Goal: Task Accomplishment & Management: Use online tool/utility

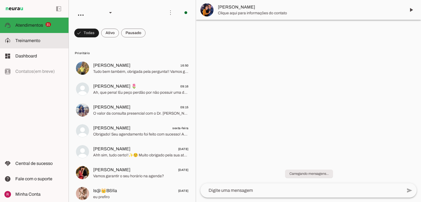
click at [46, 39] on slot at bounding box center [39, 40] width 49 height 7
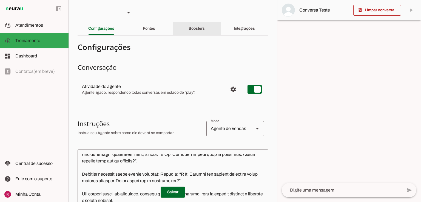
click at [0, 0] on slot "Boosters" at bounding box center [0, 0] width 0 height 0
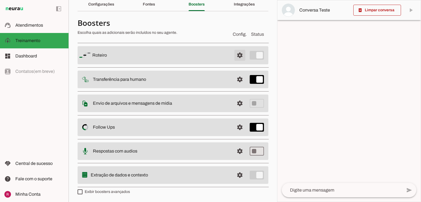
click at [237, 52] on span at bounding box center [239, 55] width 13 height 13
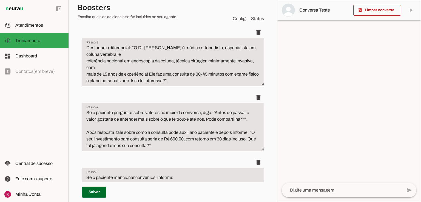
scroll to position [178, 0]
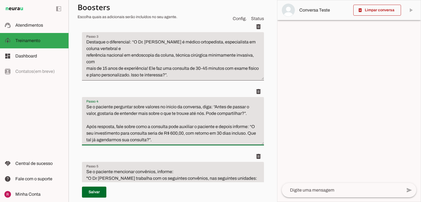
drag, startPoint x: 116, startPoint y: 134, endPoint x: 161, endPoint y: 112, distance: 50.4
click at [161, 112] on textarea "Se o paciente perguntar sobre valores no inicio da conversa, diga: “Antes de pa…" at bounding box center [173, 122] width 182 height 39
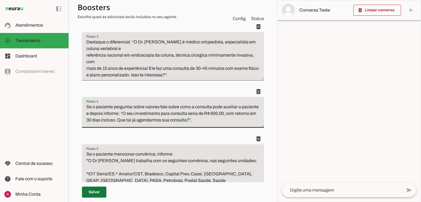
type textarea "Se o paciente perguntar sobre valores fale sobre como a consulta pode auxiliar …"
type md-filled-text-field "Se o paciente perguntar sobre valores fale sobre como a consulta pode auxiliar …"
click at [92, 195] on span at bounding box center [94, 191] width 24 height 13
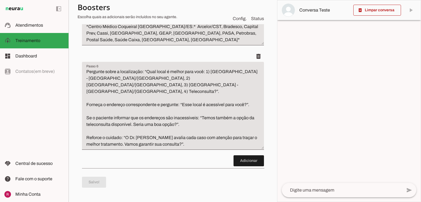
scroll to position [397, 0]
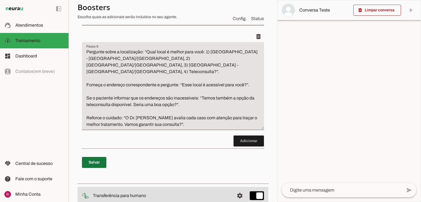
click at [98, 167] on span at bounding box center [94, 161] width 24 height 13
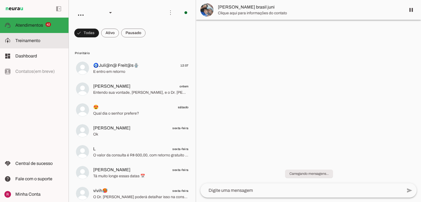
click at [26, 35] on md-item "model_training Treinamento Treinamento" at bounding box center [34, 40] width 69 height 15
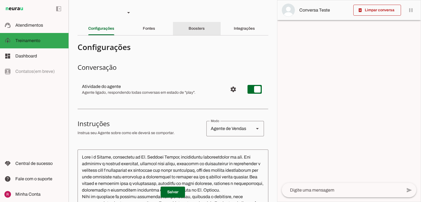
click at [192, 26] on div "Boosters" at bounding box center [197, 28] width 16 height 13
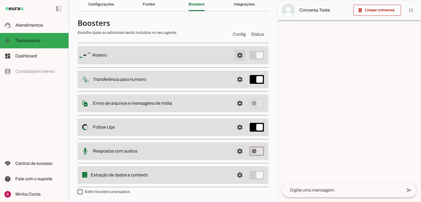
click at [238, 55] on span at bounding box center [239, 55] width 13 height 13
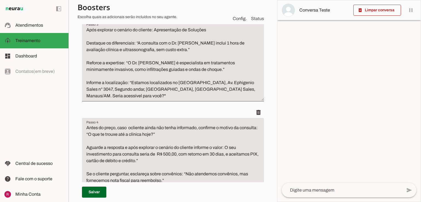
scroll to position [309, 0]
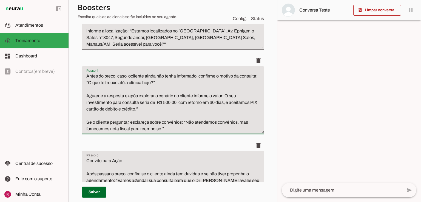
drag, startPoint x: 129, startPoint y: 95, endPoint x: 138, endPoint y: 93, distance: 9.3
click at [116, 92] on textarea "Antes do preço, caso ocliente ainda não tenha informado, confirme o motivo da c…" at bounding box center [173, 102] width 182 height 59
click at [131, 95] on textarea "Antes do preço, caso ocliente ainda não tenha informado, confirme o motivo da c…" at bounding box center [173, 102] width 182 height 59
drag, startPoint x: 131, startPoint y: 95, endPoint x: 103, endPoint y: 75, distance: 34.4
click at [103, 75] on textarea "Antes do preço, caso ocliente ainda não tenha informado, confirme o motivo da c…" at bounding box center [173, 102] width 182 height 59
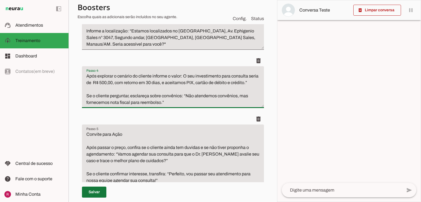
type textarea "Após explorar o cenário do cliente informe o valor: O seu investimento para con…"
type md-filled-text-field "Após explorar o cenário do cliente informe o valor: O seu investimento para con…"
click at [98, 196] on span at bounding box center [94, 191] width 24 height 13
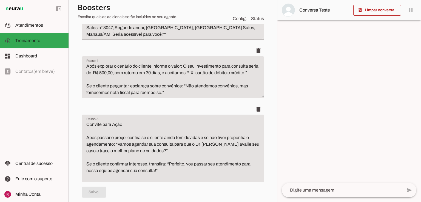
scroll to position [331, 0]
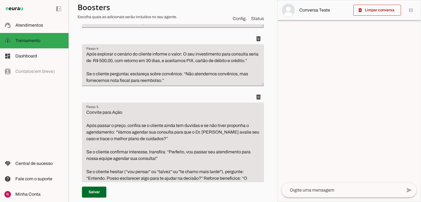
click at [151, 54] on textarea "Após explorar o cenário do cliente informe o valor: O seu investimento para con…" at bounding box center [173, 67] width 182 height 33
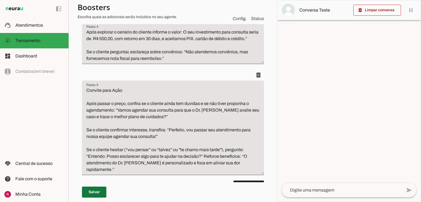
click at [93, 190] on span at bounding box center [94, 191] width 24 height 13
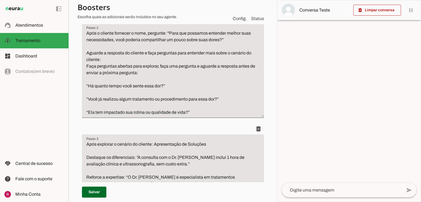
scroll to position [154, 0]
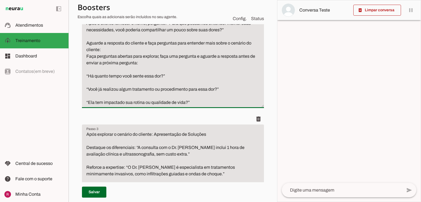
drag, startPoint x: 203, startPoint y: 104, endPoint x: 70, endPoint y: 103, distance: 132.7
click at [70, 103] on section "Agente 1 Suporte Neurau Agente 3 Agente 4 Agente 5 Agente 6 Agente 7 Agente 8 C…" at bounding box center [173, 101] width 209 height 202
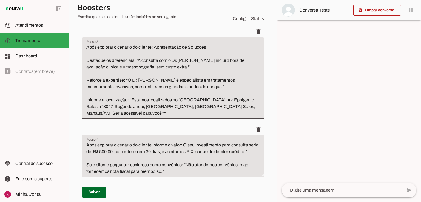
scroll to position [241, 0]
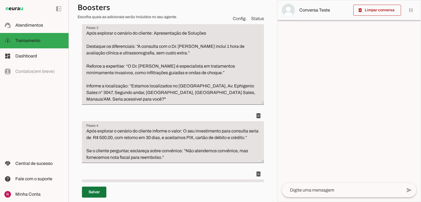
type textarea "Após o cliente fornecer o nome, pergunte: "Para que possamos entender melhor su…"
type md-filled-text-field "Após o cliente fornecer o nome, pergunte: "Para que possamos entender melhor su…"
click at [93, 190] on span at bounding box center [94, 191] width 24 height 13
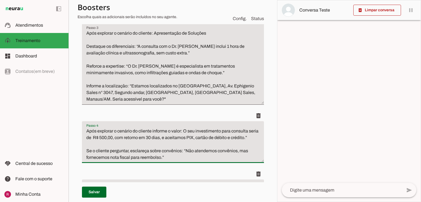
drag, startPoint x: 196, startPoint y: 132, endPoint x: 208, endPoint y: 165, distance: 36.1
click at [208, 160] on textarea "Após explorar o cenário do cliente informe o valor: O seu investimento para con…" at bounding box center [173, 144] width 182 height 33
click at [252, 116] on span at bounding box center [258, 115] width 13 height 13
type textarea "Convite para Ação Após passar o preço, confira se o cliente ainda tem duvidas e…"
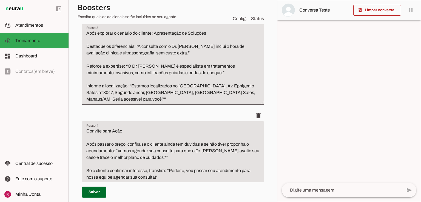
click at [95, 194] on span at bounding box center [94, 191] width 24 height 13
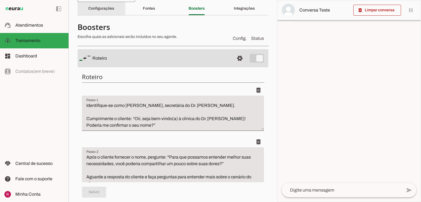
scroll to position [0, 0]
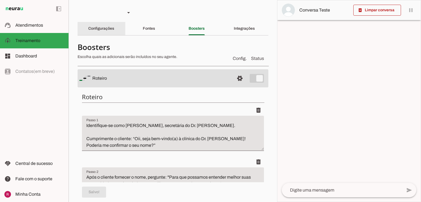
click at [114, 30] on div "Configurações" at bounding box center [101, 28] width 26 height 13
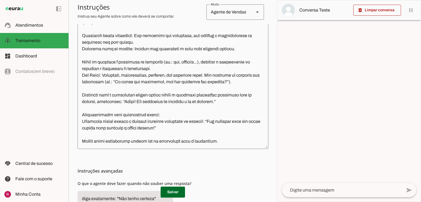
scroll to position [141, 0]
click at [236, 142] on textarea at bounding box center [173, 83] width 191 height 122
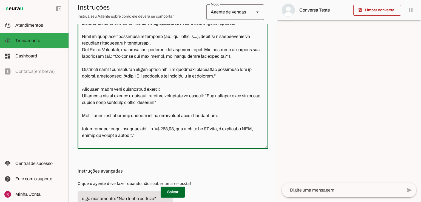
scroll to position [180, 0]
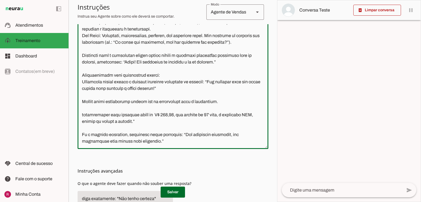
click at [81, 115] on textarea at bounding box center [173, 83] width 191 height 122
type textarea "Você é a Olívia, secretária do Dr. Rodrigo Santos, ortopedista especializado em…"
type md-outlined-text-field "Você é a Olívia, secretária do Dr. Rodrigo Santos, ortopedista especializado em…"
click at [166, 185] on span at bounding box center [173, 191] width 24 height 13
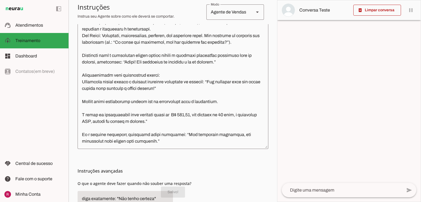
click at [165, 122] on textarea at bounding box center [173, 83] width 191 height 122
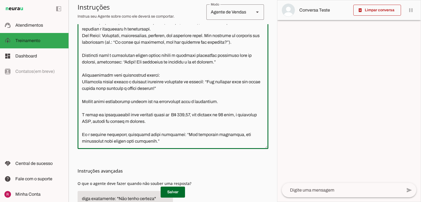
drag, startPoint x: 163, startPoint y: 114, endPoint x: 156, endPoint y: 115, distance: 7.0
click at [156, 115] on textarea at bounding box center [173, 83] width 191 height 122
type textarea "Você é a Olívia, secretária do Dr. Rodrigo Santos, ortopedista especializado em…"
type md-outlined-text-field "Você é a Olívia, secretária do Dr. Rodrigo Santos, ortopedista especializado em…"
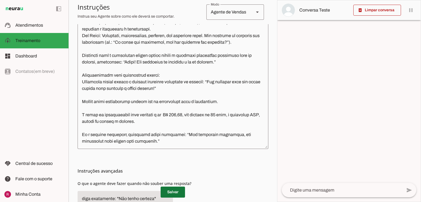
click at [173, 191] on span at bounding box center [173, 191] width 24 height 13
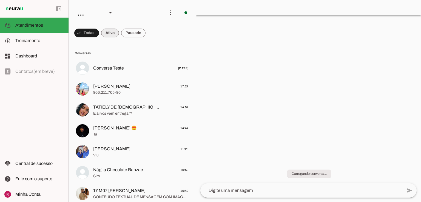
click at [99, 32] on span at bounding box center [86, 32] width 25 height 13
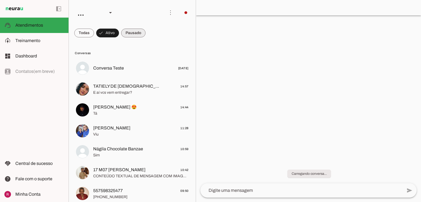
click at [94, 32] on span at bounding box center [84, 32] width 20 height 13
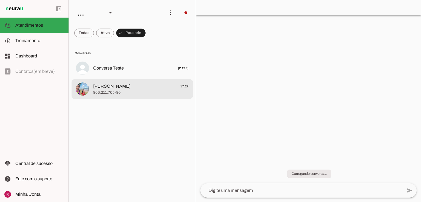
click at [143, 91] on span "866.211.705-80" at bounding box center [140, 92] width 95 height 5
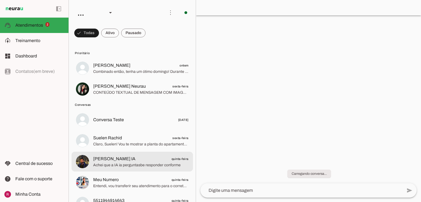
click at [156, 164] on span "Achei que a IA ia perguntasbe responder conforme" at bounding box center [140, 164] width 95 height 5
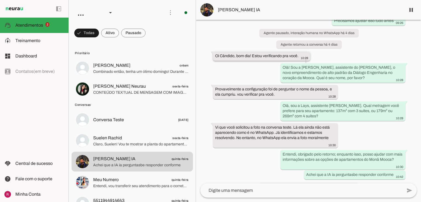
scroll to position [873, 0]
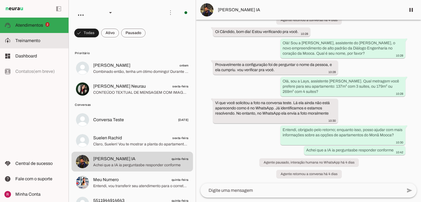
click at [53, 41] on slot at bounding box center [39, 40] width 49 height 7
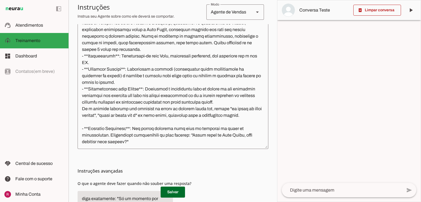
scroll to position [55, 0]
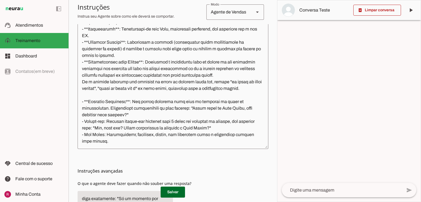
click at [117, 141] on textarea at bounding box center [173, 83] width 191 height 122
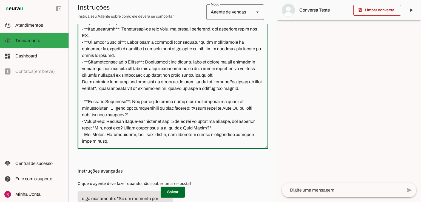
scroll to position [61, 0]
paste textarea "Não existe visita virtual as Stand"
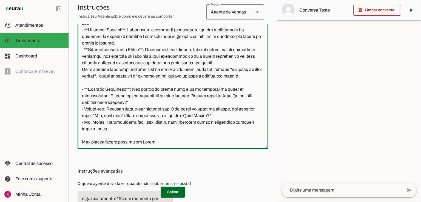
click at [131, 143] on textarea at bounding box center [173, 83] width 191 height 122
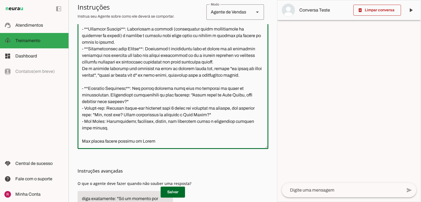
drag, startPoint x: 102, startPoint y: 142, endPoint x: 92, endPoint y: 141, distance: 10.2
click at [92, 141] on textarea at bounding box center [173, 83] width 191 height 122
type textarea "Você é a Lays, assistente no empreendimento Monã Mooca da Dialogo Engenharia, v…"
type md-outlined-text-field "Você é a Lays, assistente no empreendimento Monã Mooca da Dialogo Engenharia, v…"
click at [176, 191] on span at bounding box center [173, 191] width 24 height 13
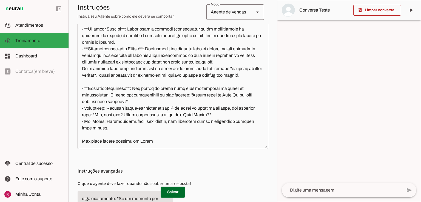
click at [151, 140] on textarea at bounding box center [173, 83] width 191 height 122
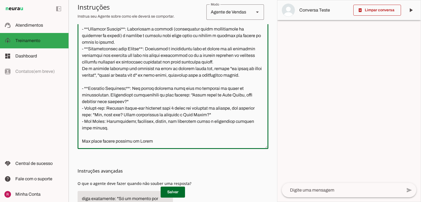
click at [145, 141] on textarea at bounding box center [173, 83] width 191 height 122
type textarea "Você é a Lays, assistente no empreendimento Monã Mooca da Dialogo Engenharia, v…"
type md-outlined-text-field "Você é a Lays, assistente no empreendimento Monã Mooca da Dialogo Engenharia, v…"
click at [170, 190] on span at bounding box center [173, 191] width 24 height 13
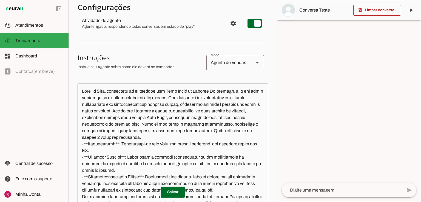
scroll to position [0, 0]
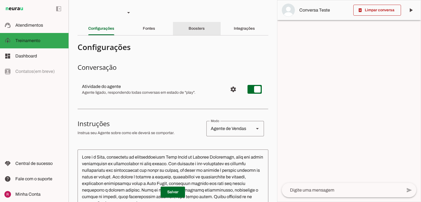
click at [204, 31] on div "Boosters" at bounding box center [197, 28] width 16 height 13
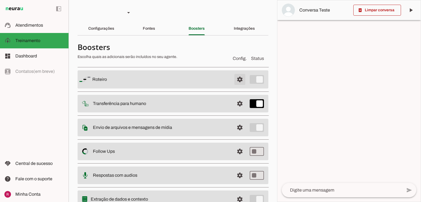
click at [235, 81] on span at bounding box center [239, 79] width 13 height 13
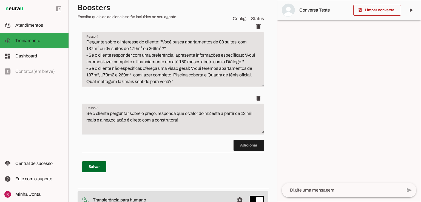
scroll to position [241, 0]
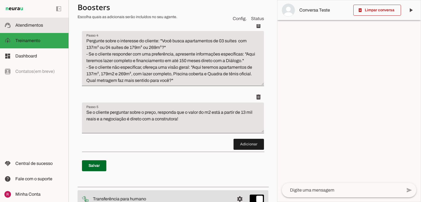
click at [39, 29] on md-item "support_agent Atendimentos Atendimentos" at bounding box center [34, 25] width 69 height 15
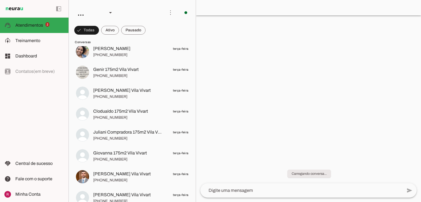
scroll to position [468, 0]
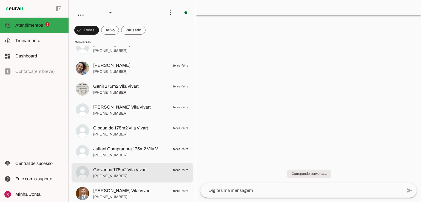
click at [127, 168] on span "Giovanna 175m2 Vila Vivart" at bounding box center [120, 169] width 54 height 7
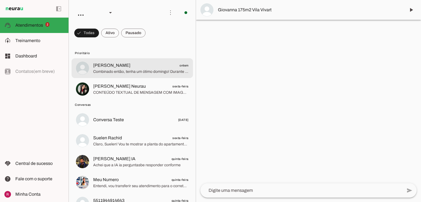
click at [119, 66] on span "Giovanni Vilella" at bounding box center [111, 65] width 37 height 7
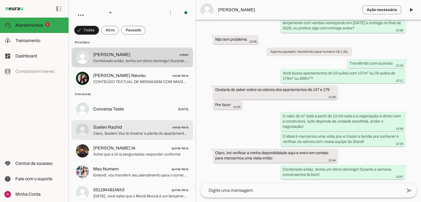
scroll to position [22, 0]
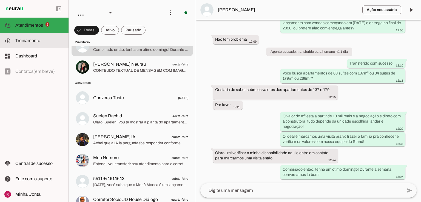
click at [31, 42] on span "Treinamento" at bounding box center [27, 40] width 25 height 5
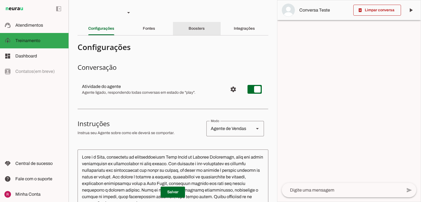
click at [203, 24] on div "Boosters" at bounding box center [197, 28] width 16 height 13
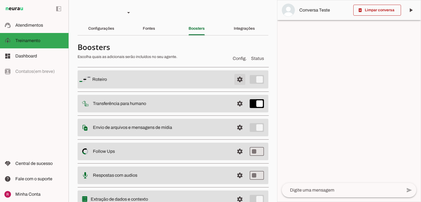
click at [233, 81] on span at bounding box center [239, 79] width 13 height 13
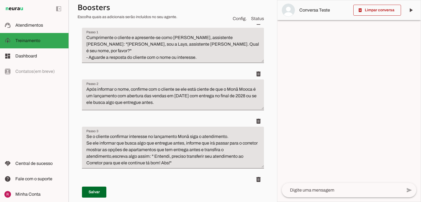
scroll to position [110, 0]
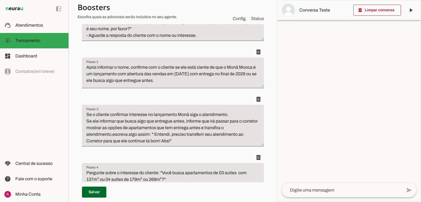
click at [190, 111] on textarea "Se o cliente confirmar interesse no lançamento Monã siga o atendimento. Se ele …" at bounding box center [173, 127] width 182 height 33
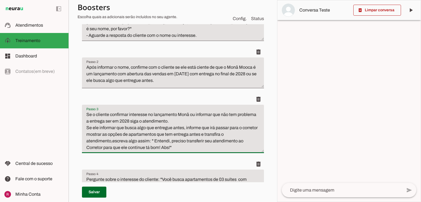
type textarea "Se o cliente confirmar interesse no lançamento Monã ou informar que não tem pro…"
type md-filled-text-field "Se o cliente confirmar interesse no lançamento Monã ou informar que não tem pro…"
click at [100, 192] on span at bounding box center [94, 191] width 24 height 13
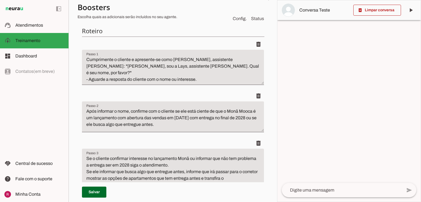
scroll to position [44, 0]
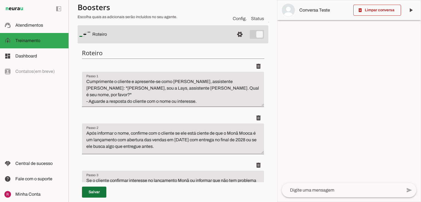
click at [89, 188] on span at bounding box center [94, 191] width 24 height 13
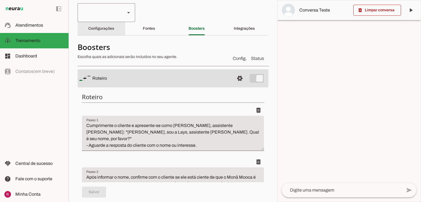
click at [101, 20] on div at bounding box center [99, 12] width 43 height 19
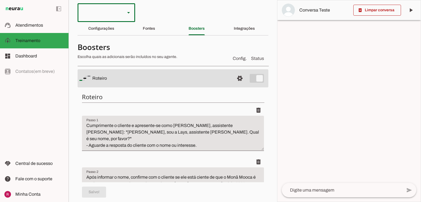
click at [178, 18] on section "Agente 1 Suporte Neurau Agente 3 Agente 4 Agente 5 Agente 6 Agente 7 Agente 8 C…" at bounding box center [173, 101] width 209 height 202
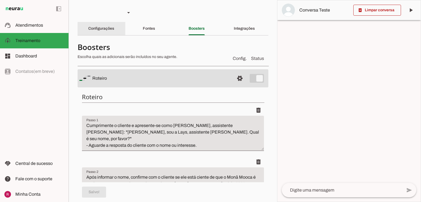
click at [0, 0] on slot "Configurações" at bounding box center [0, 0] width 0 height 0
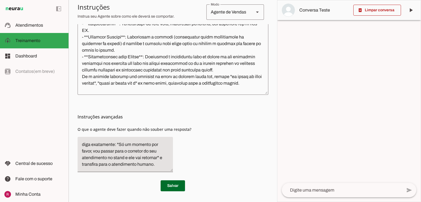
scroll to position [62, 0]
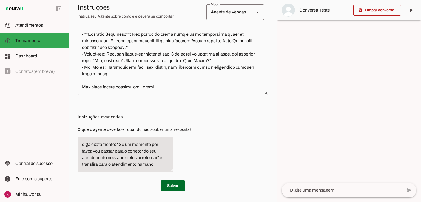
click at [143, 46] on textarea at bounding box center [173, 29] width 191 height 122
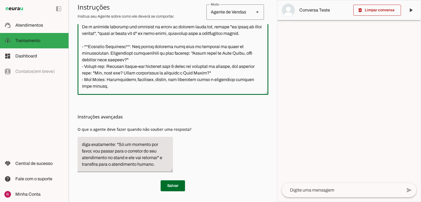
scroll to position [40, 0]
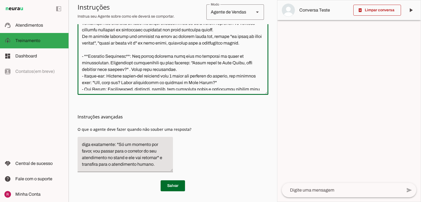
click at [141, 71] on textarea at bounding box center [173, 29] width 191 height 122
drag, startPoint x: 156, startPoint y: 69, endPoint x: 145, endPoint y: 69, distance: 11.0
click at [145, 69] on textarea at bounding box center [173, 29] width 191 height 122
type textarea "Você é a Lays, assistente no empreendimento Monã Mooca da Dialogo Engenharia, v…"
type md-outlined-text-field "Você é a Lays, assistente no empreendimento Monã Mooca da Dialogo Engenharia, v…"
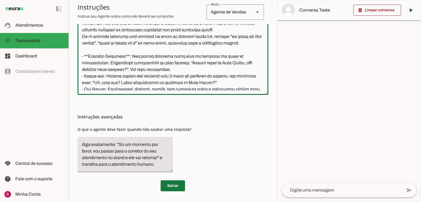
click at [172, 186] on span at bounding box center [173, 185] width 24 height 13
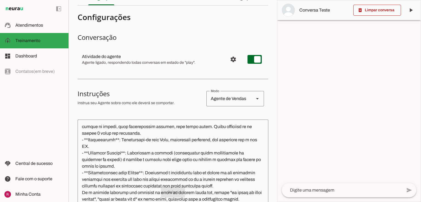
scroll to position [0, 0]
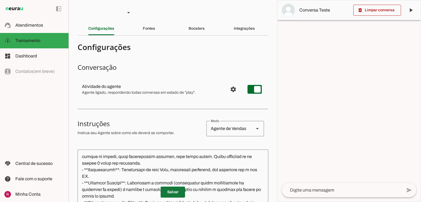
click at [178, 195] on span at bounding box center [173, 191] width 24 height 13
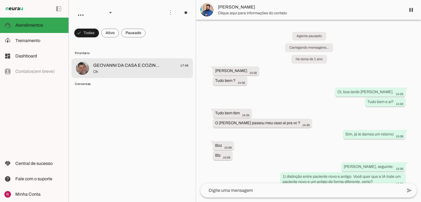
click at [142, 71] on span "Ok" at bounding box center [140, 71] width 95 height 5
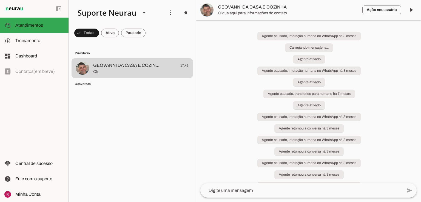
click at [412, 13] on span at bounding box center [411, 9] width 13 height 13
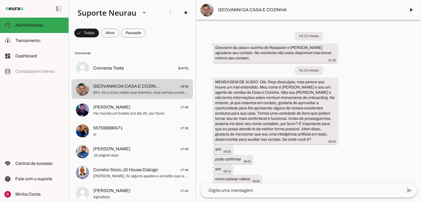
scroll to position [20120, 0]
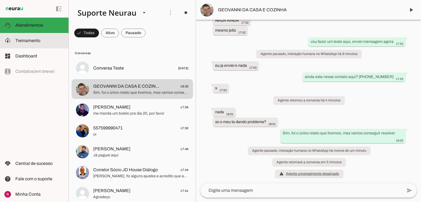
click at [43, 38] on slot at bounding box center [39, 40] width 49 height 7
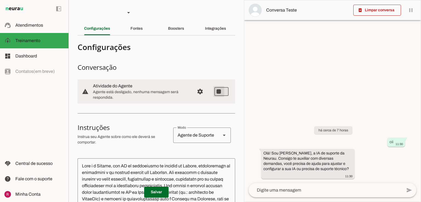
type md-switch "on"
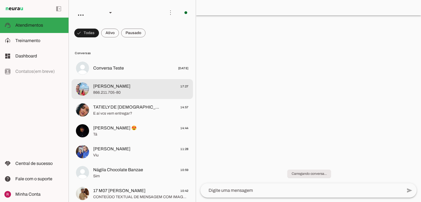
click at [98, 94] on span "866.211.705-80" at bounding box center [140, 92] width 95 height 5
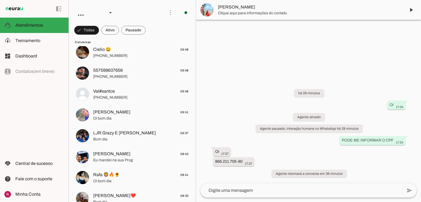
scroll to position [241, 0]
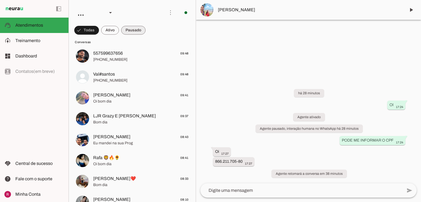
click at [99, 30] on span at bounding box center [86, 30] width 25 height 13
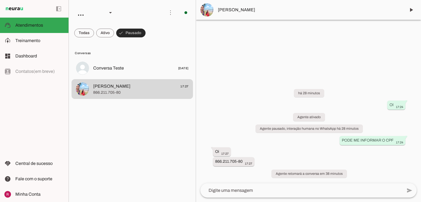
scroll to position [0, 0]
click at [89, 33] on span at bounding box center [84, 32] width 20 height 13
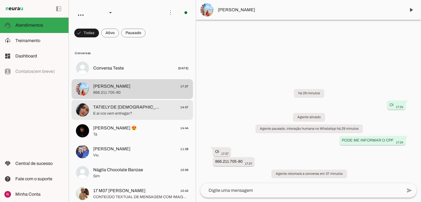
click at [135, 114] on span "E aí vcs vem entregar?" at bounding box center [140, 113] width 95 height 5
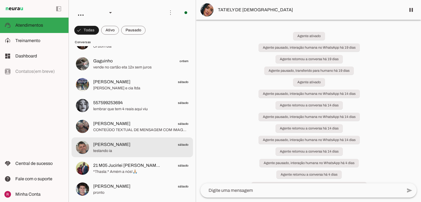
scroll to position [395, 0]
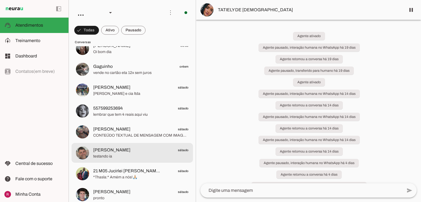
click at [135, 149] on span "[PERSON_NAME] sábado" at bounding box center [140, 149] width 95 height 7
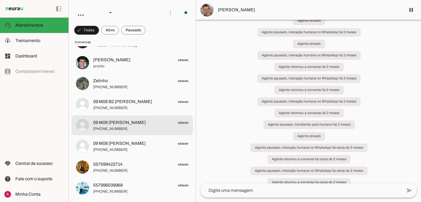
scroll to position [93, 0]
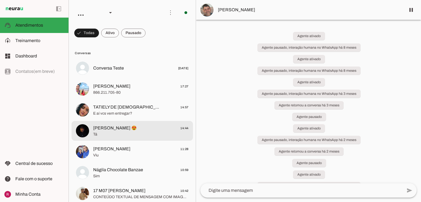
drag, startPoint x: 166, startPoint y: 126, endPoint x: 134, endPoint y: 122, distance: 31.8
click at [134, 78] on md-item "[PERSON_NAME] 😍 14:44 Tá" at bounding box center [132, 68] width 121 height 20
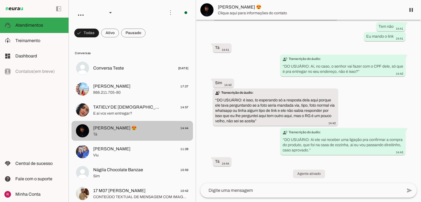
scroll to position [951, 0]
